Goal: Task Accomplishment & Management: Complete application form

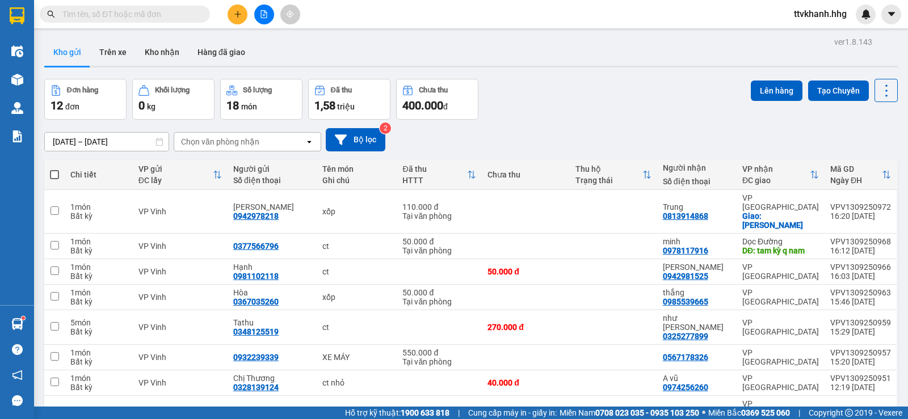
click at [235, 14] on icon "plus" at bounding box center [238, 14] width 8 height 8
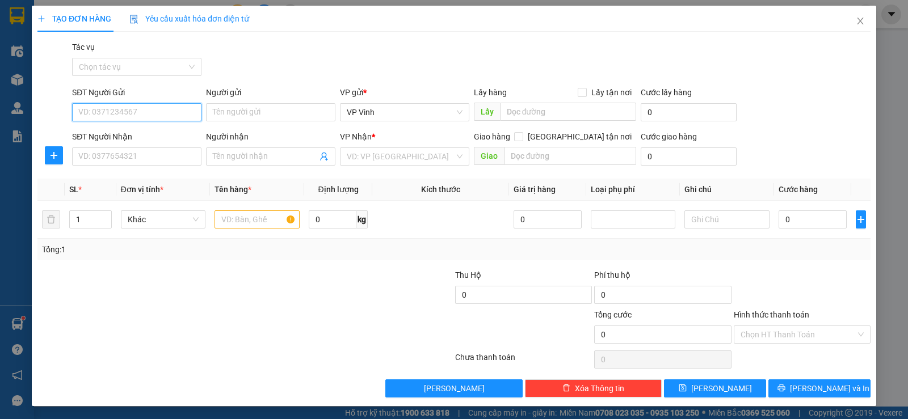
click at [114, 109] on input "SĐT Người Gửi" at bounding box center [136, 112] width 129 height 18
type input "0333240154"
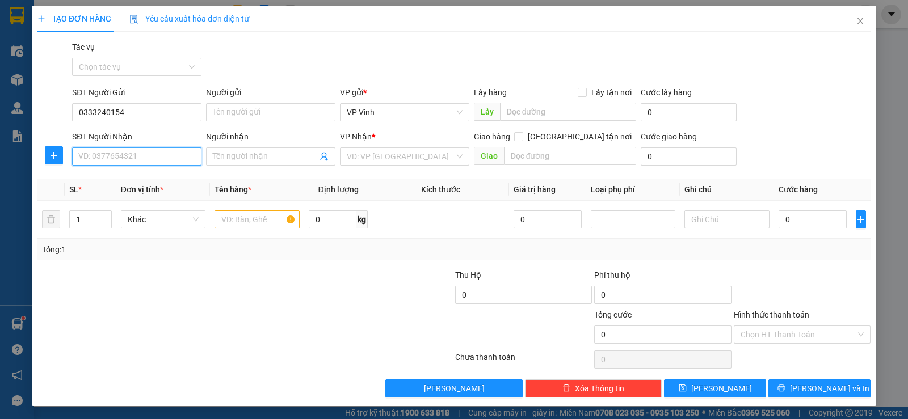
click at [119, 155] on input "SĐT Người Nhận" at bounding box center [136, 157] width 129 height 18
click at [250, 219] on input "text" at bounding box center [257, 220] width 85 height 18
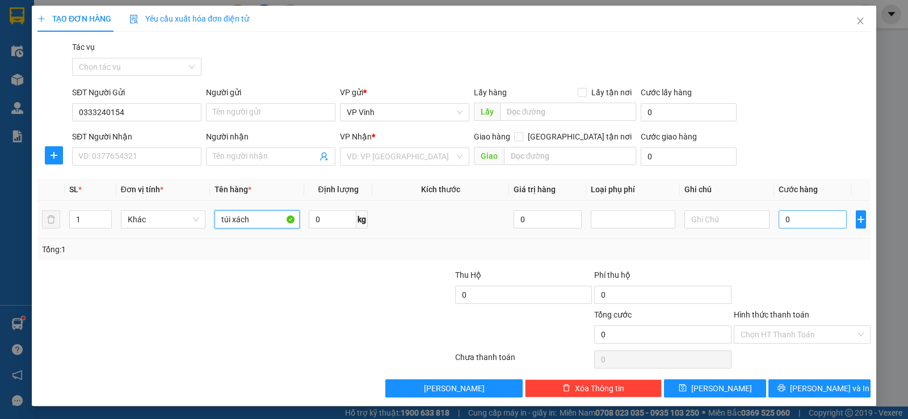
type input "túi xách"
click at [797, 216] on input "0" at bounding box center [813, 220] width 68 height 18
type input "5"
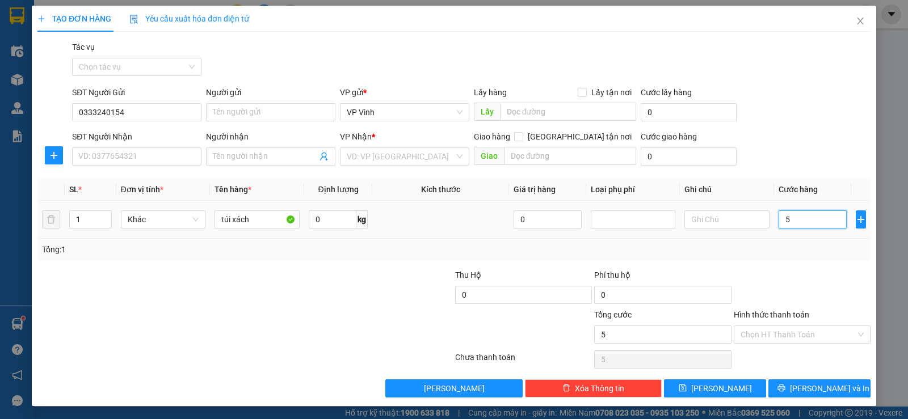
type input "50"
type input "500"
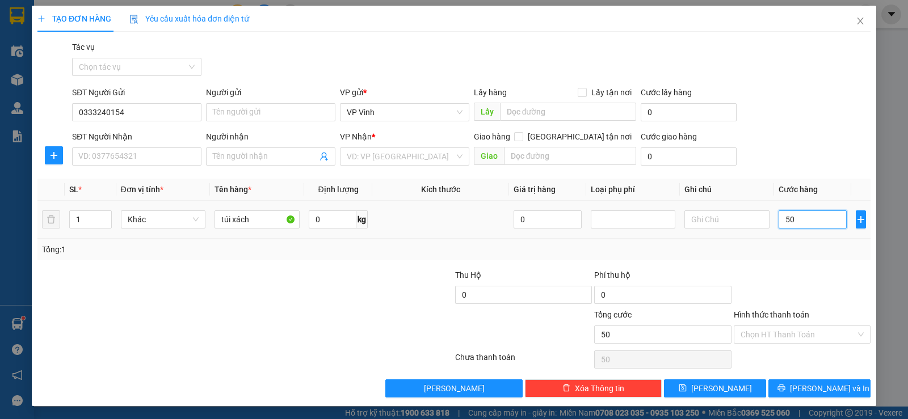
type input "500"
type input "5.000"
type input "50.000"
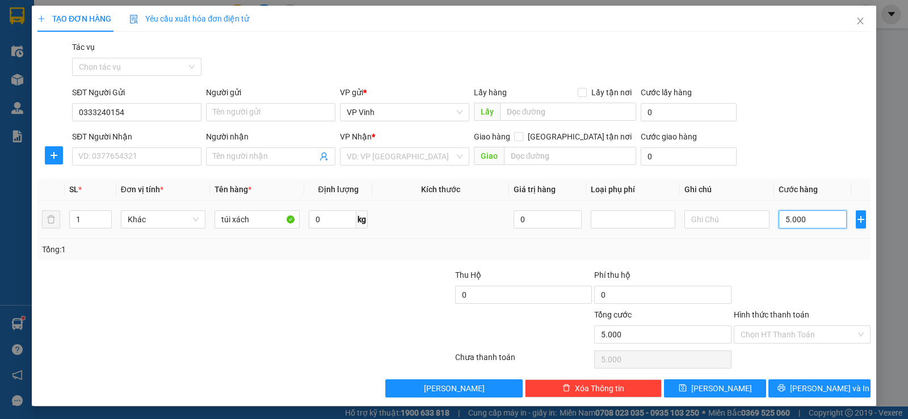
type input "50.000"
click at [156, 160] on input "SĐT Người Nhận" at bounding box center [136, 157] width 129 height 18
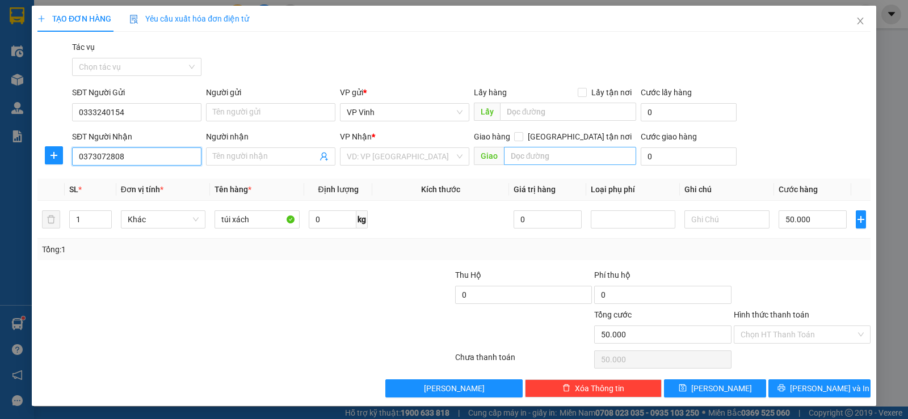
type input "0373072808"
click at [547, 159] on input "text" at bounding box center [570, 156] width 133 height 18
click at [408, 154] on input "search" at bounding box center [401, 156] width 108 height 17
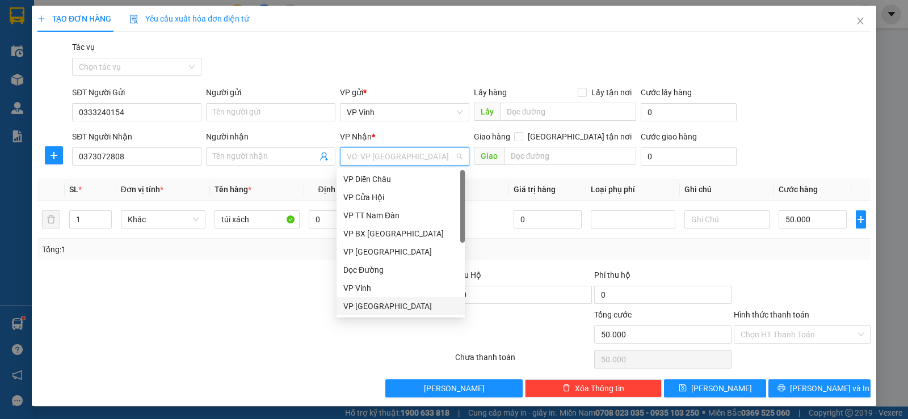
click at [373, 305] on div "VP [GEOGRAPHIC_DATA]" at bounding box center [400, 306] width 115 height 12
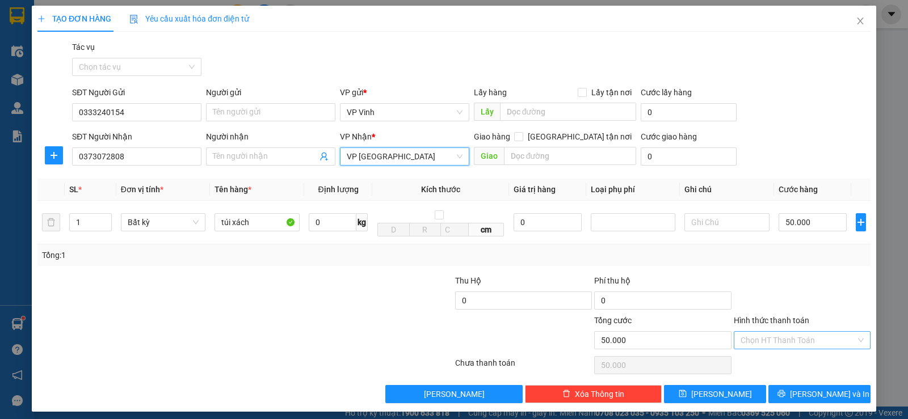
click at [769, 341] on input "Hình thức thanh toán" at bounding box center [798, 340] width 115 height 17
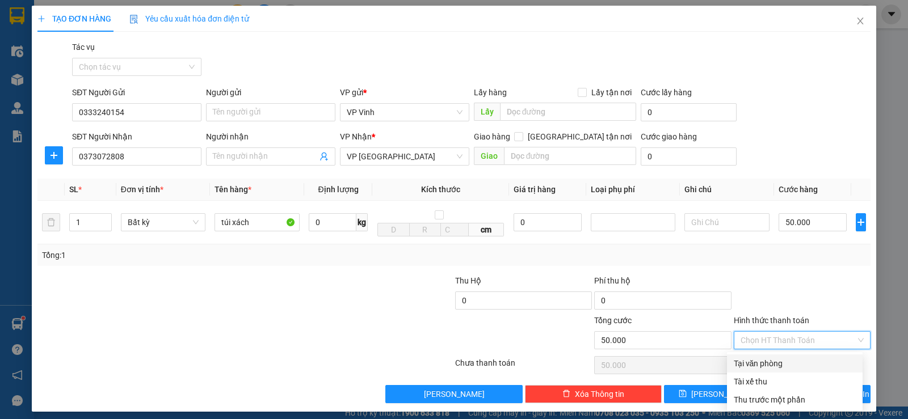
click at [778, 363] on div "Tại văn phòng" at bounding box center [795, 364] width 122 height 12
type input "0"
click at [768, 363] on div "Tại văn phòng" at bounding box center [795, 364] width 122 height 12
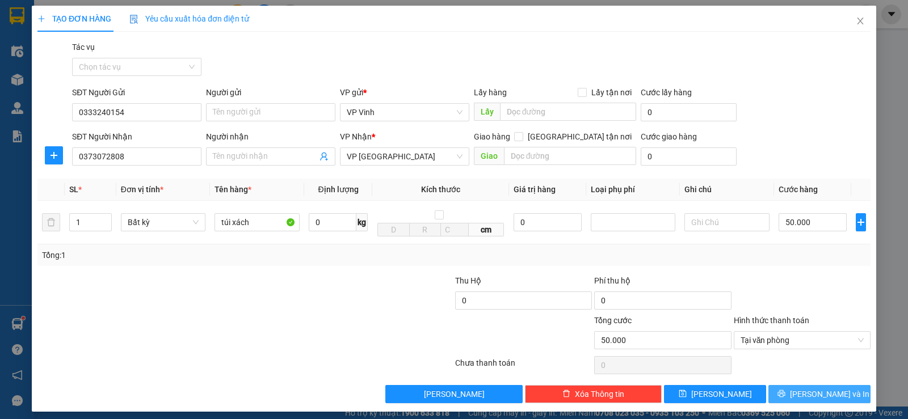
click at [786, 392] on icon "printer" at bounding box center [782, 394] width 8 height 8
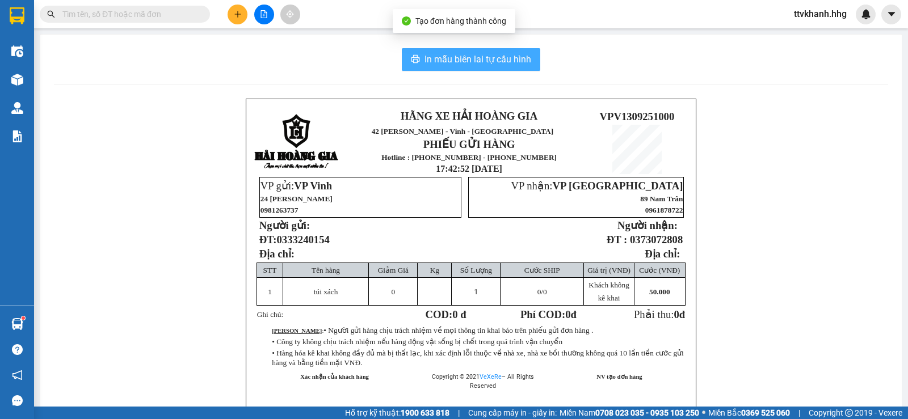
click at [502, 64] on span "In mẫu biên lai tự cấu hình" at bounding box center [478, 59] width 107 height 14
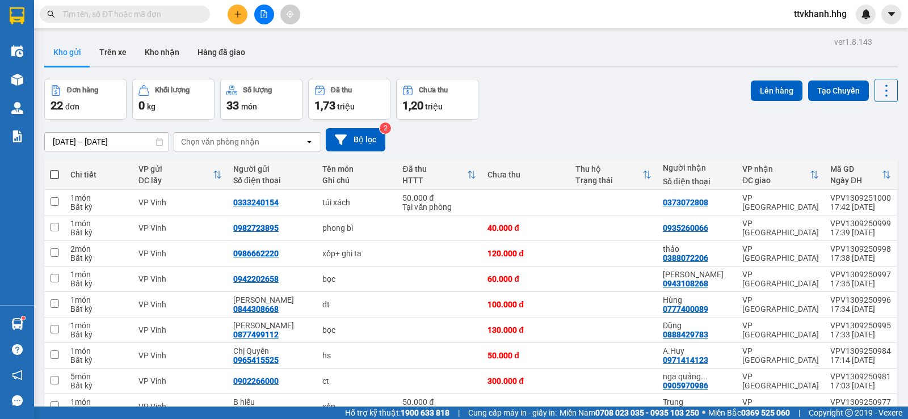
click at [560, 115] on div "Đơn hàng 22 đơn Khối lượng 0 kg Số lượng 33 món Đã thu 1,73 triệu Chưa thu 1,20…" at bounding box center [471, 99] width 854 height 41
